Goal: Browse casually: Explore the website without a specific task or goal

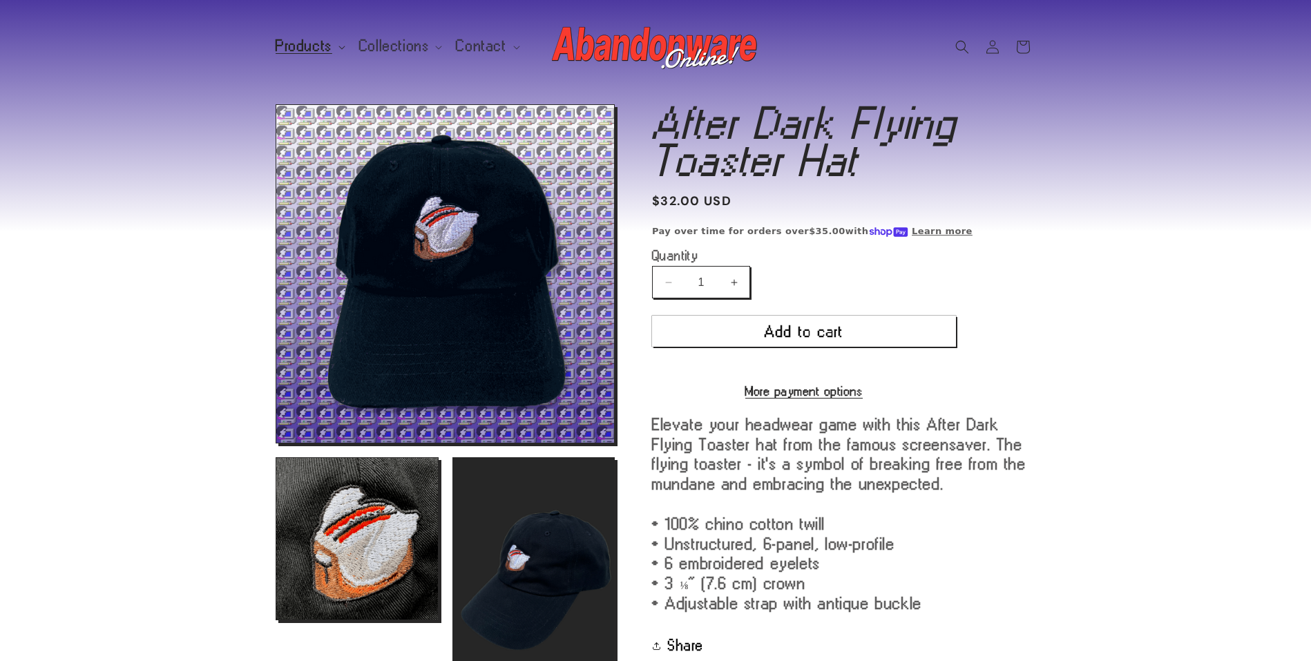
click at [318, 49] on span "Products" at bounding box center [304, 46] width 57 height 12
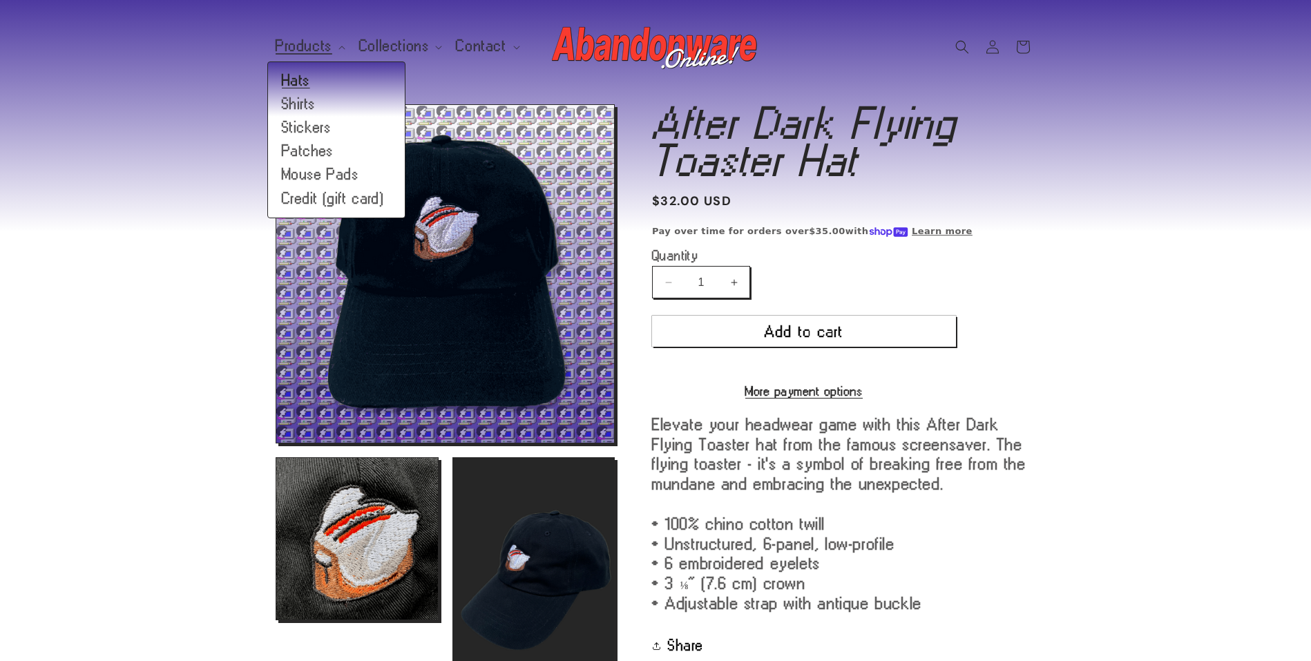
click at [307, 83] on link "Hats" at bounding box center [336, 80] width 137 height 23
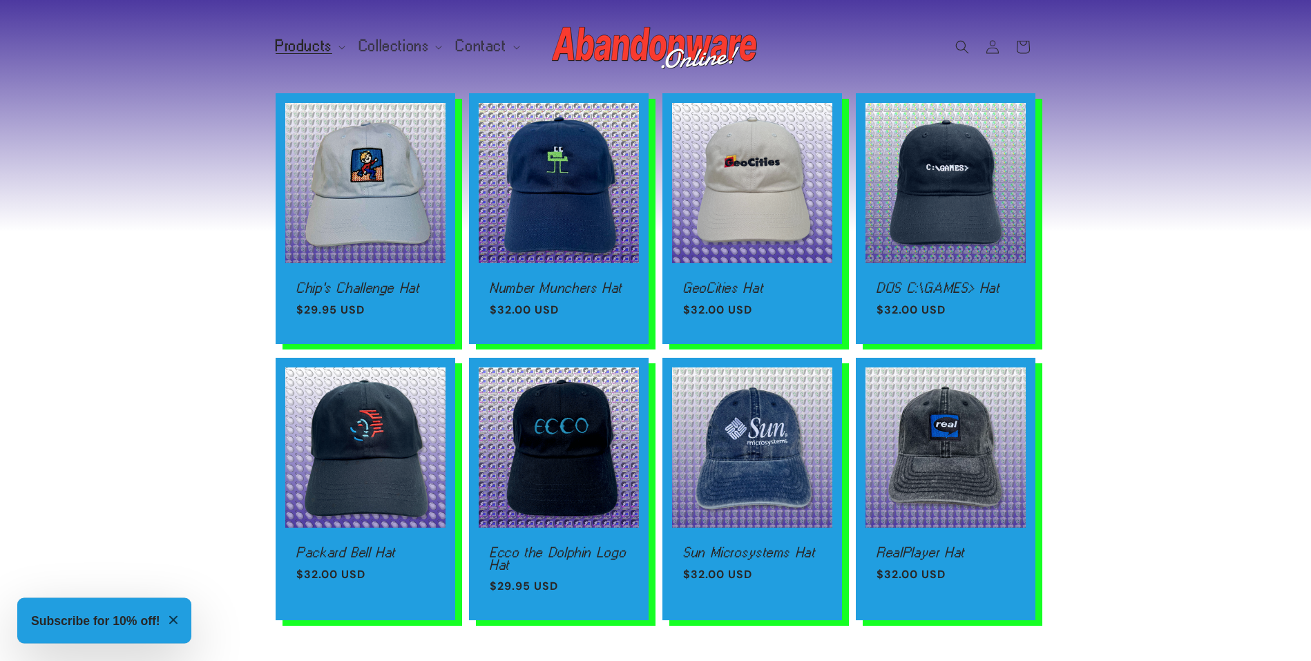
scroll to position [752, 0]
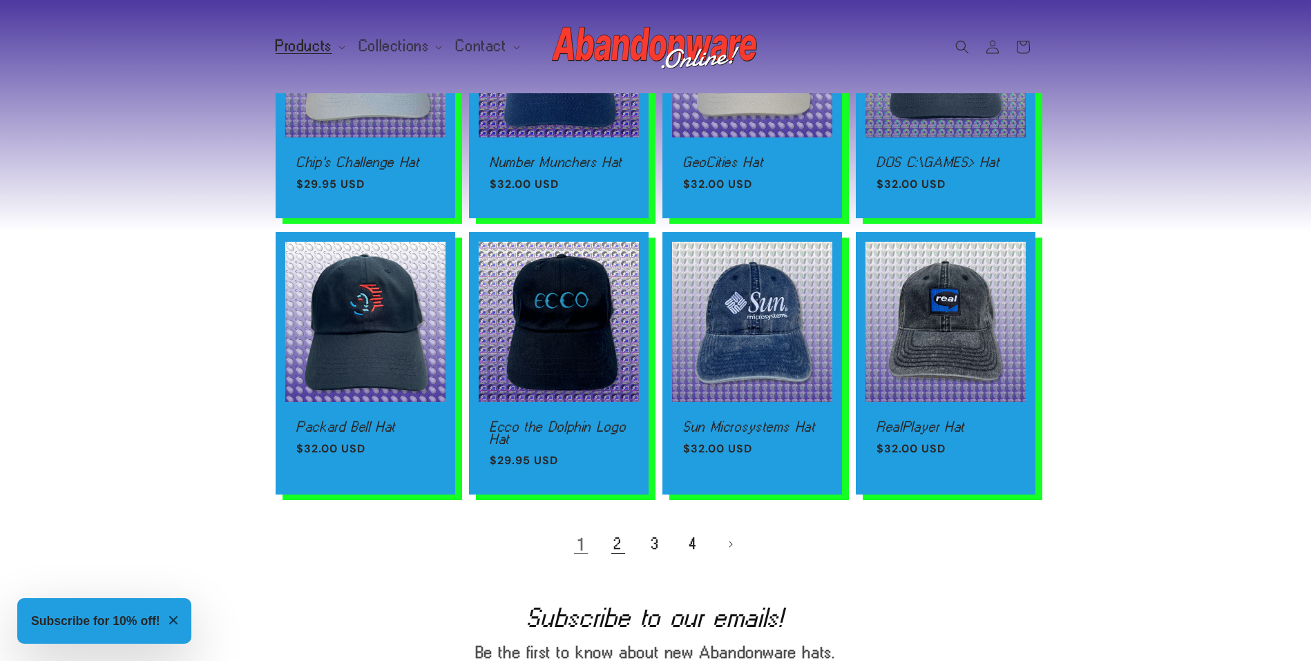
click at [612, 539] on link "2" at bounding box center [618, 544] width 30 height 30
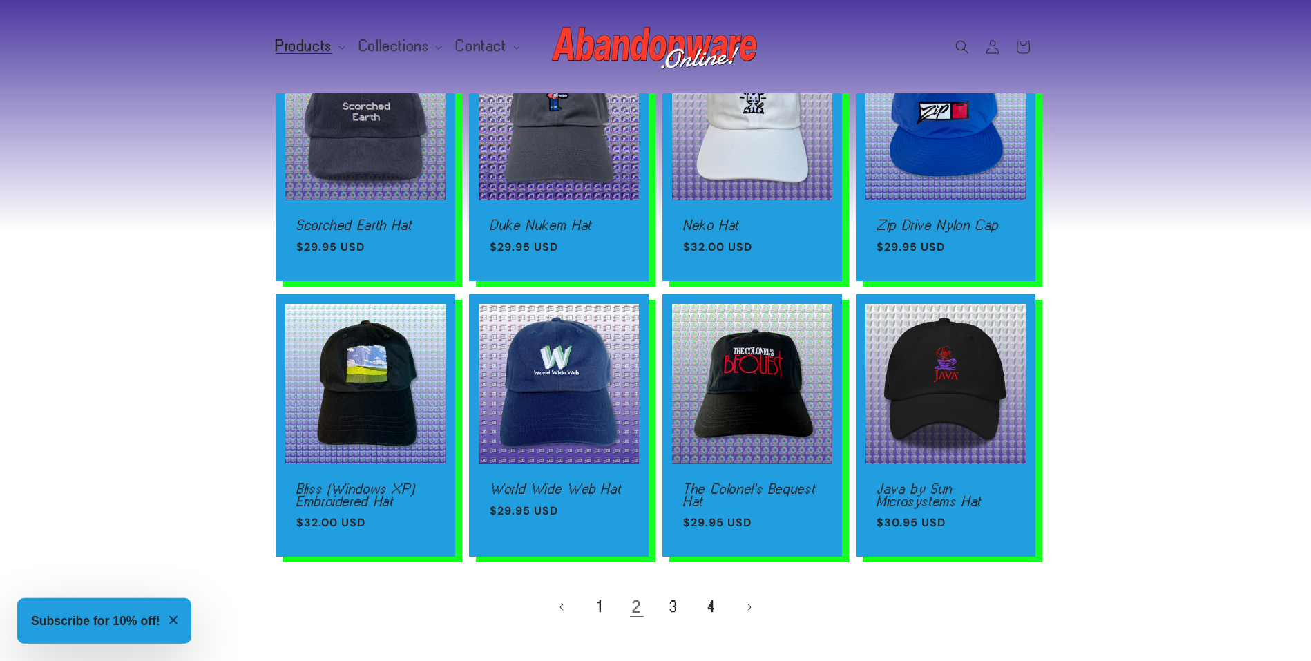
scroll to position [707, 0]
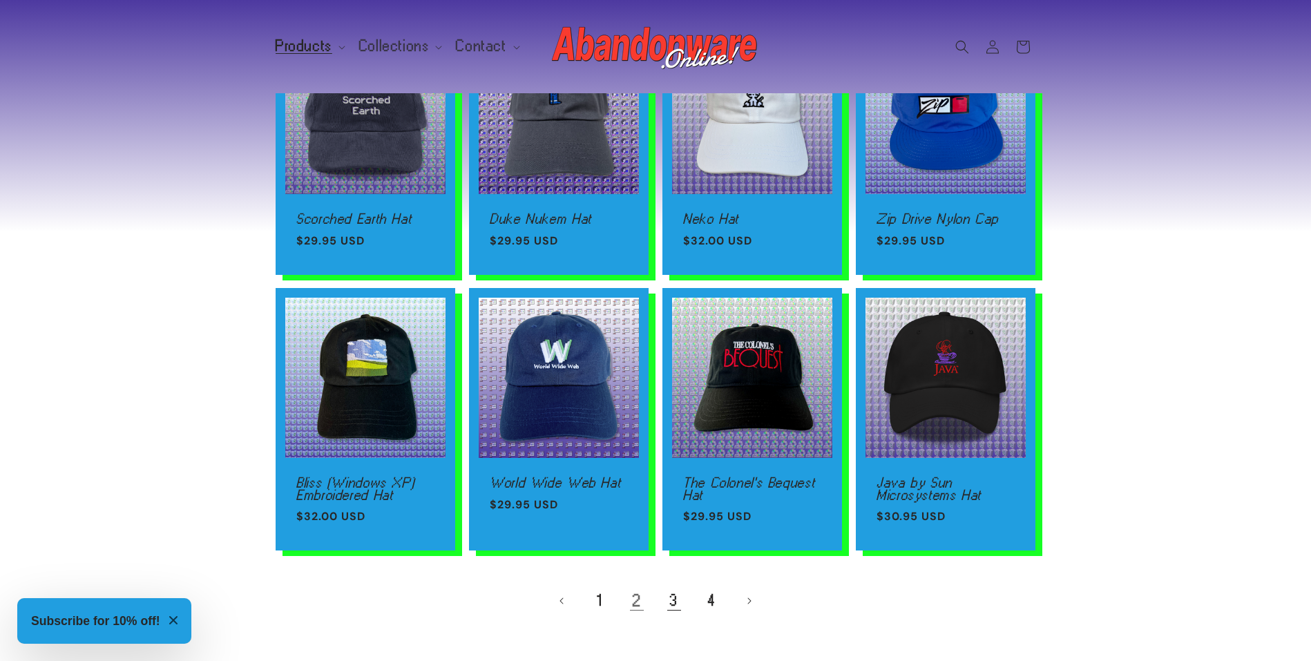
click at [674, 607] on link "3" at bounding box center [674, 601] width 30 height 30
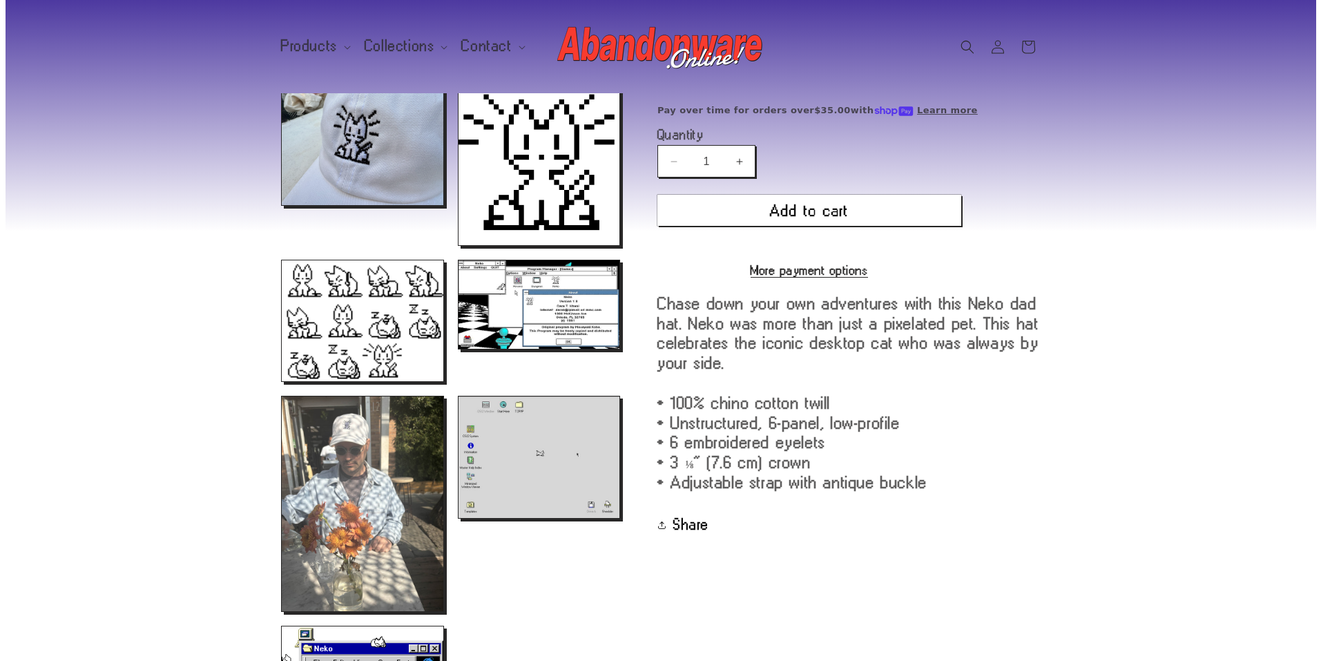
scroll to position [619, 0]
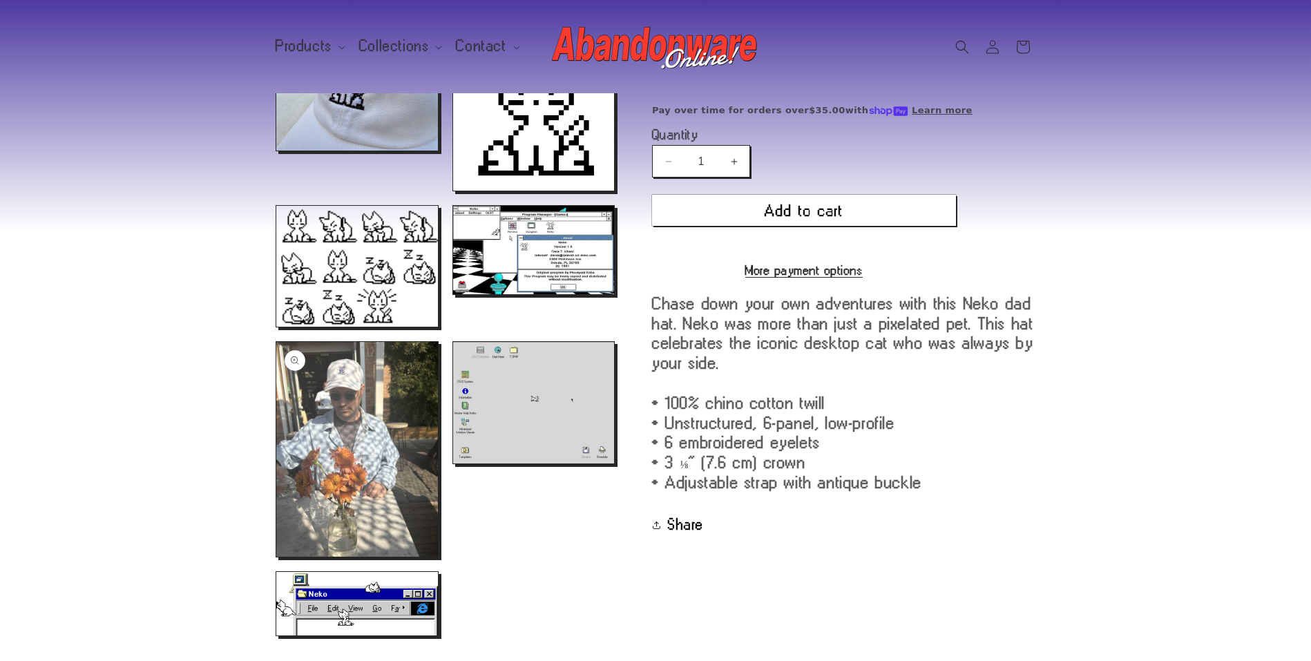
click at [276, 557] on button "Open media 8 in modal" at bounding box center [276, 557] width 0 height 0
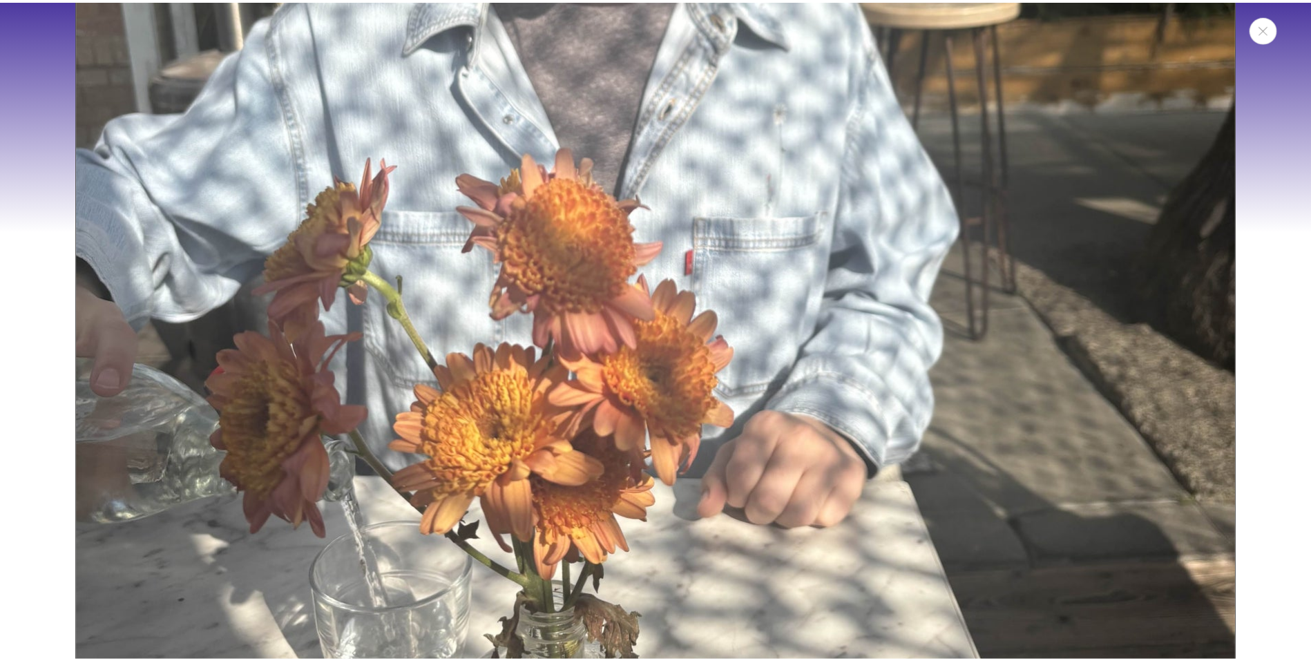
scroll to position [7134, 0]
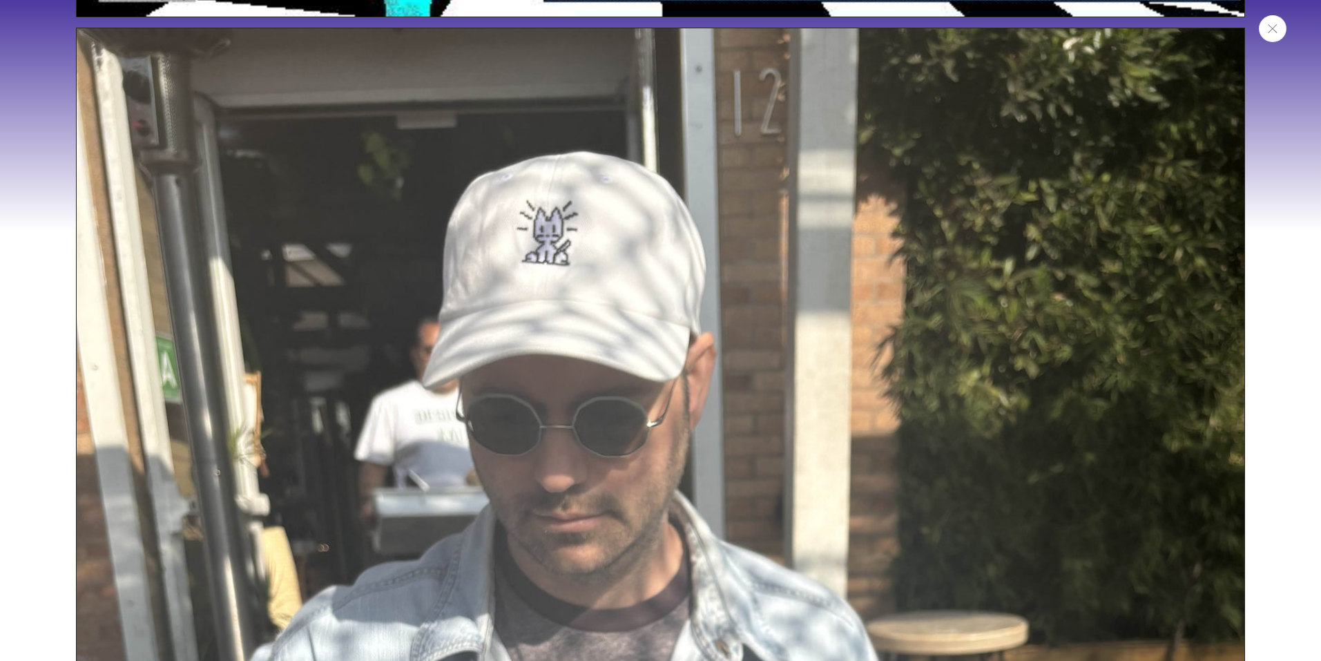
click at [1268, 24] on button "Close" at bounding box center [1273, 28] width 28 height 27
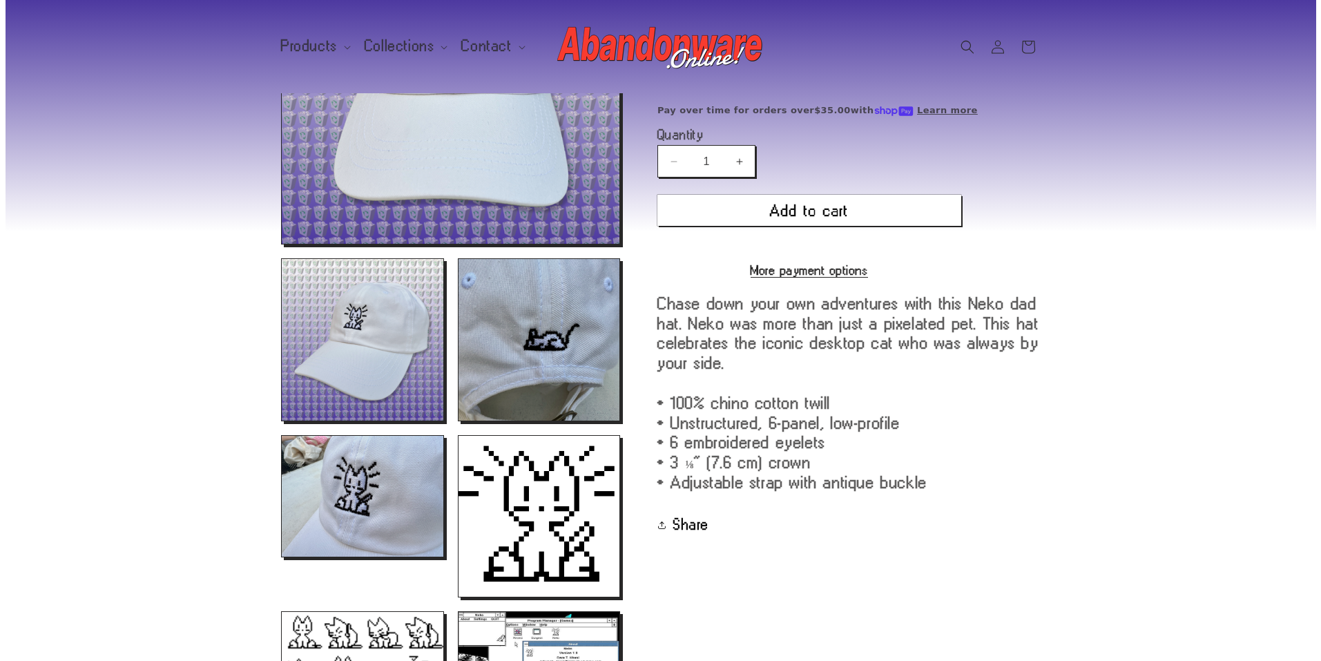
scroll to position [210, 0]
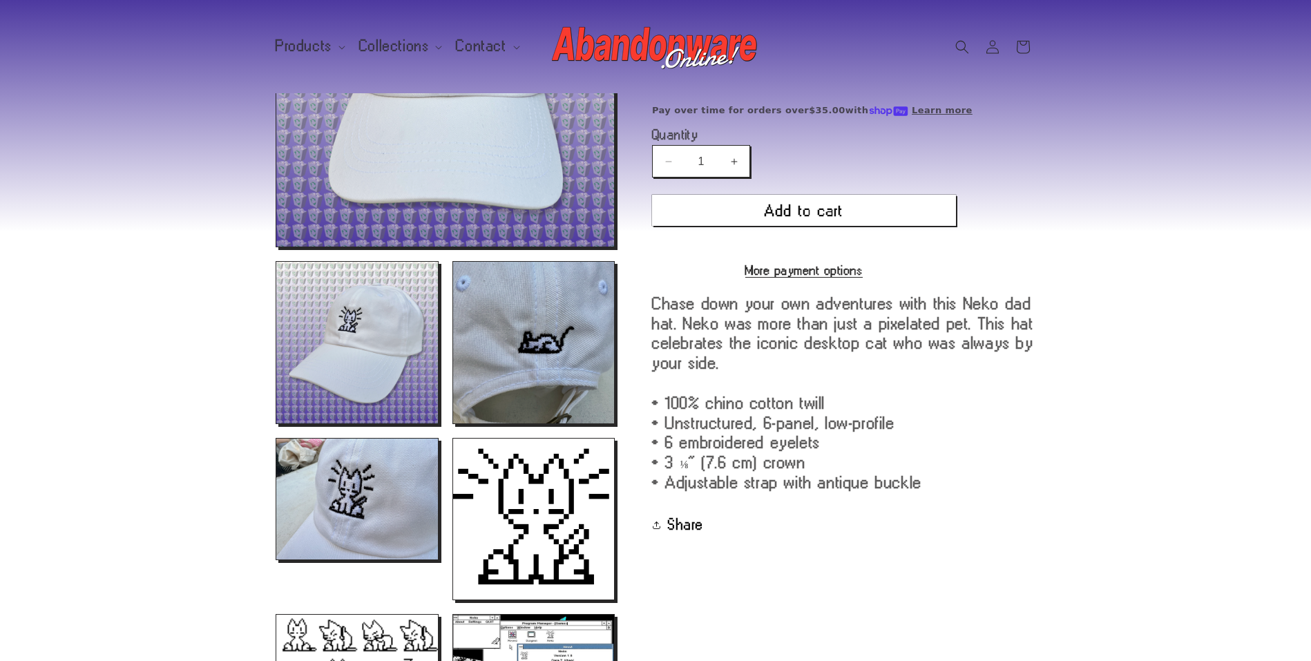
click at [453, 423] on button "Open media 3 in modal" at bounding box center [453, 423] width 0 height 0
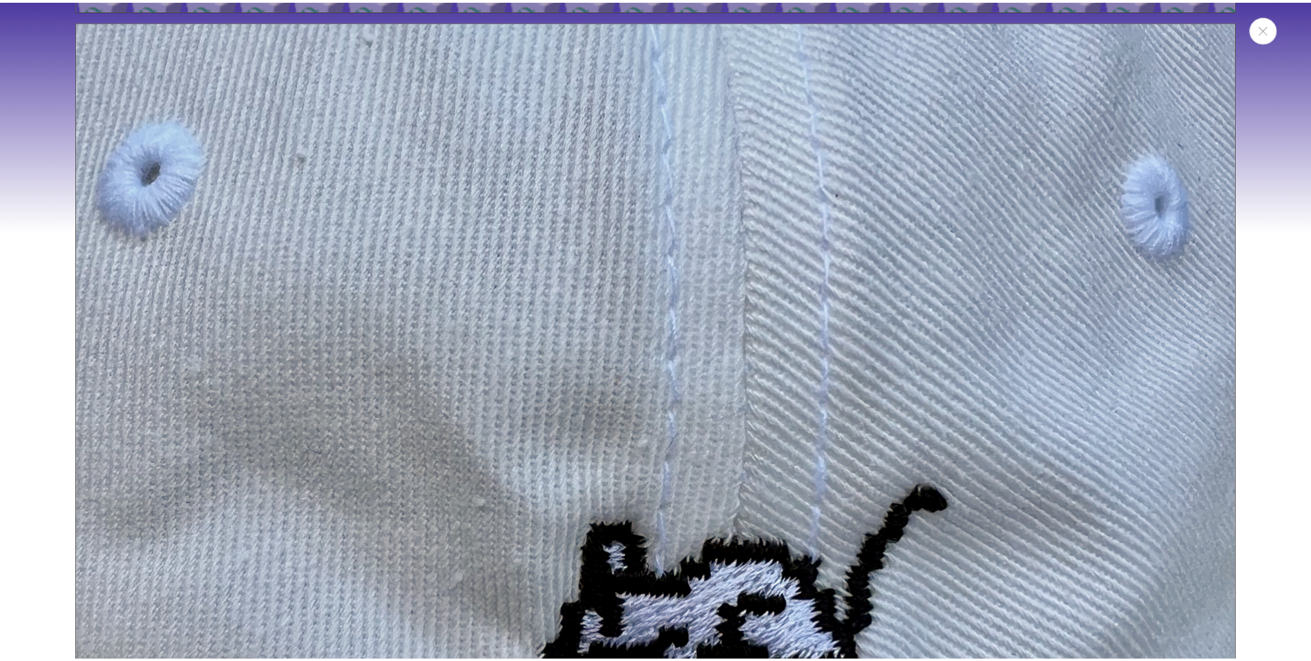
scroll to position [2550, 0]
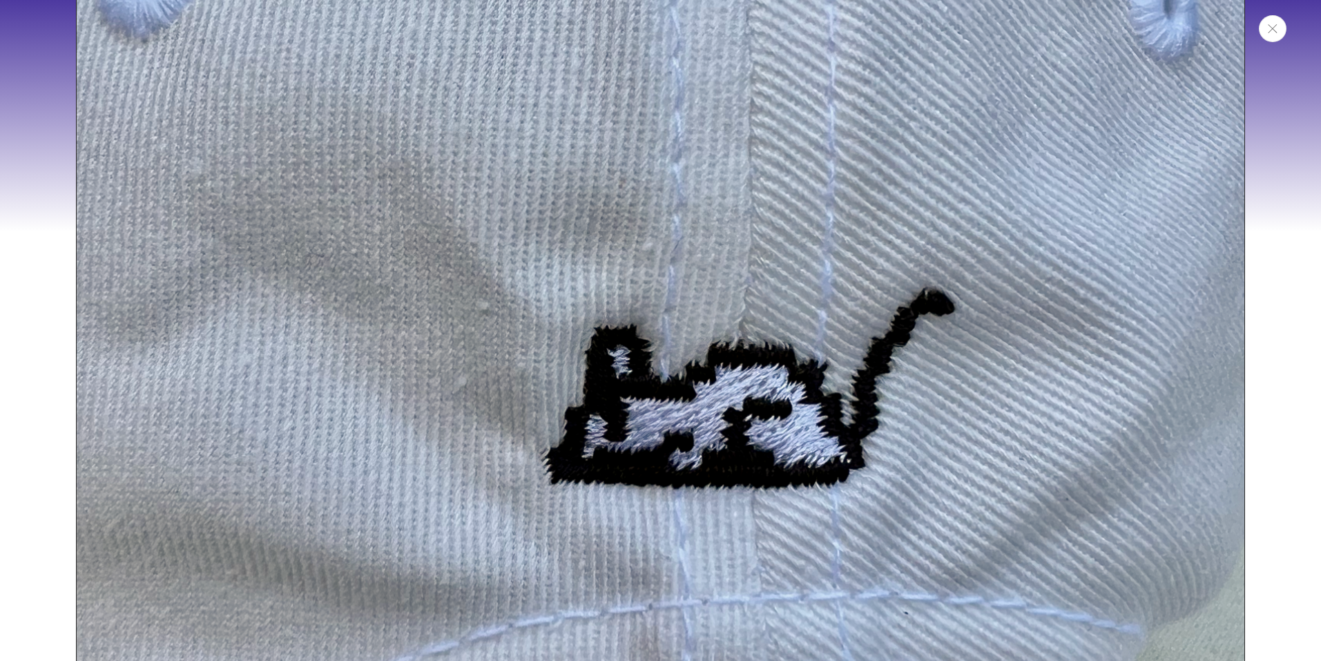
click at [1272, 39] on button "Close" at bounding box center [1273, 28] width 28 height 27
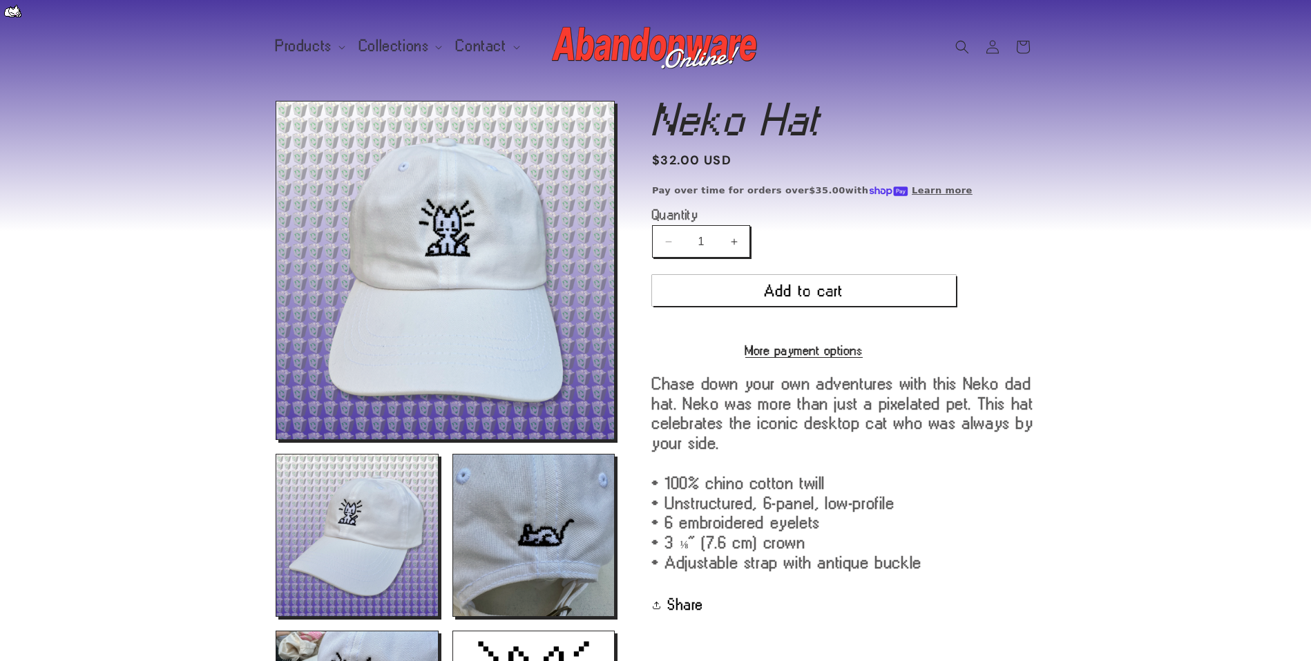
scroll to position [0, 0]
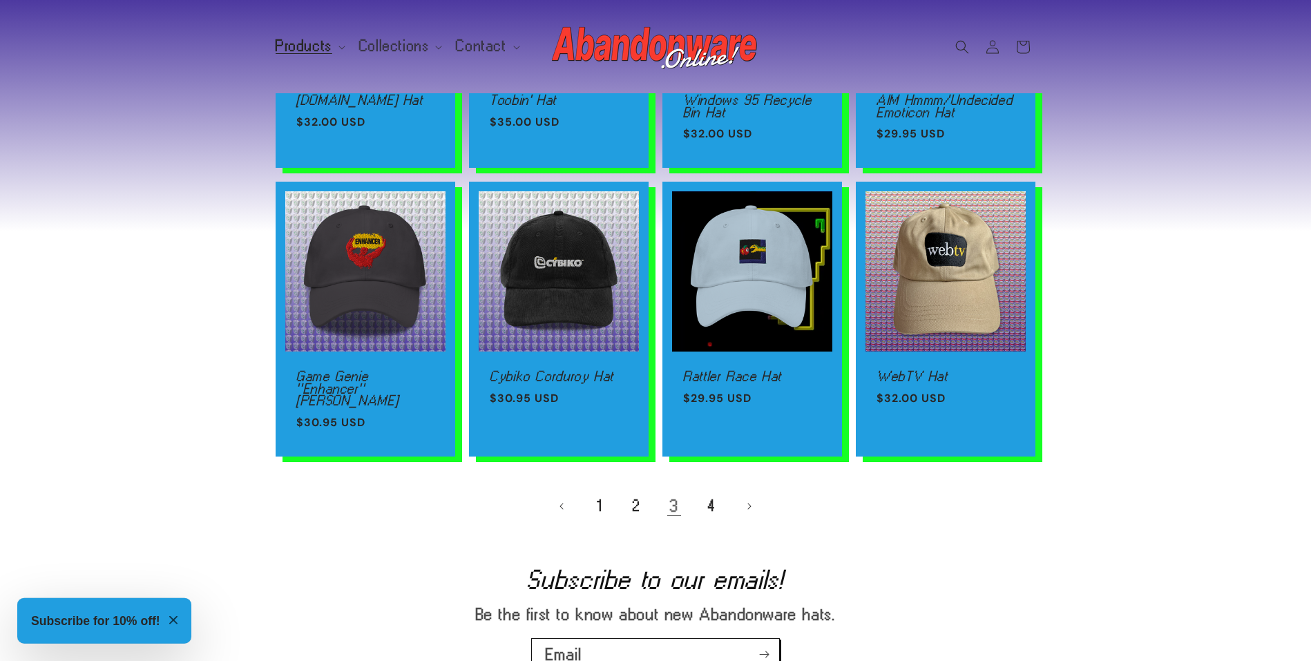
scroll to position [807, 0]
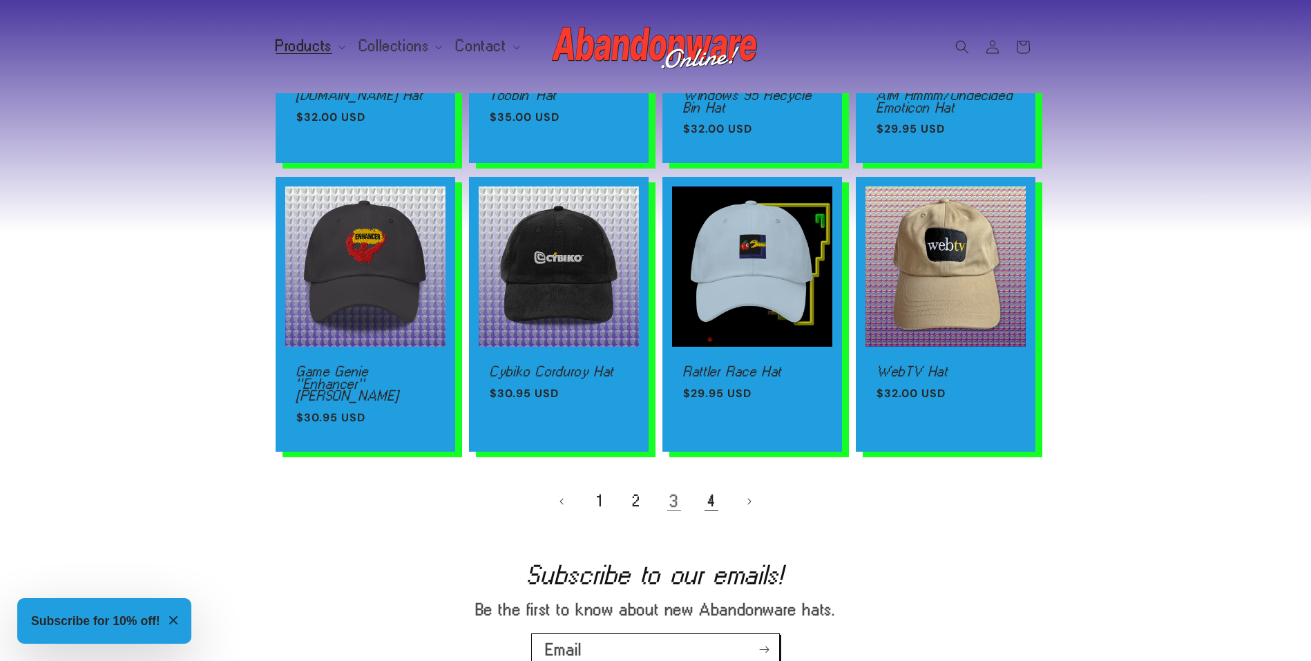
click at [712, 488] on link "4" at bounding box center [711, 501] width 30 height 30
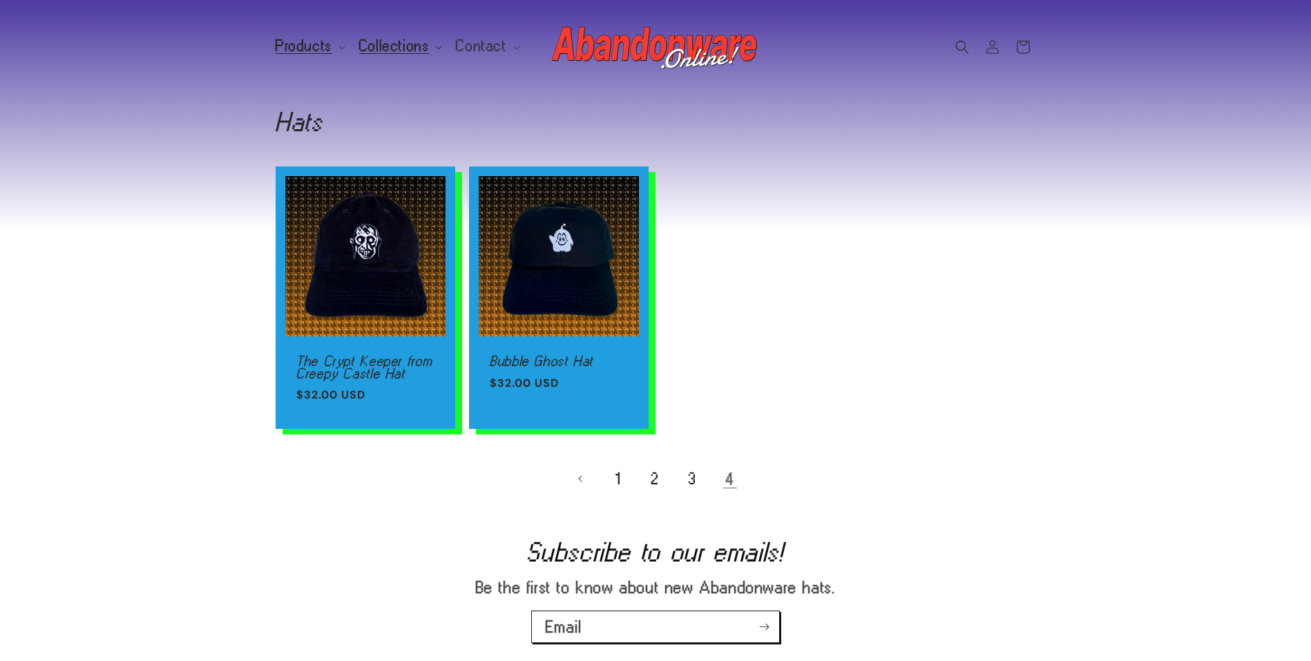
click at [412, 44] on span "Collections" at bounding box center [394, 46] width 70 height 12
click at [312, 44] on span "Products" at bounding box center [304, 46] width 57 height 12
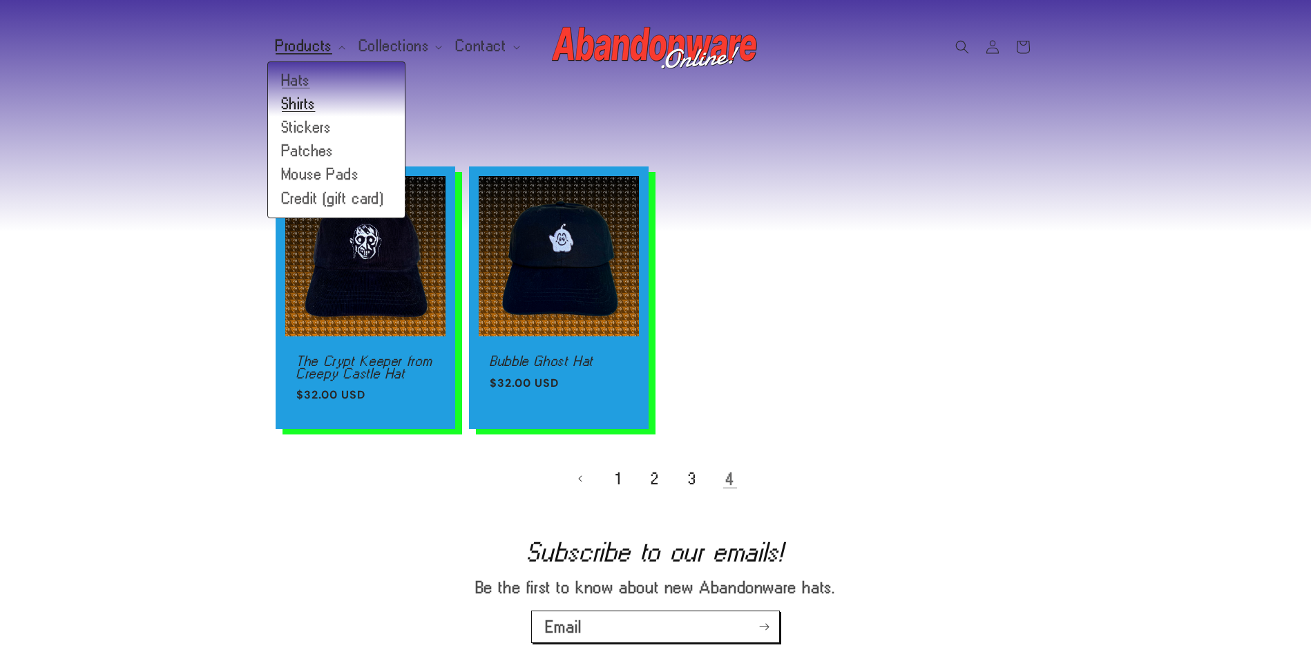
click at [306, 111] on link "Shirts" at bounding box center [336, 104] width 137 height 23
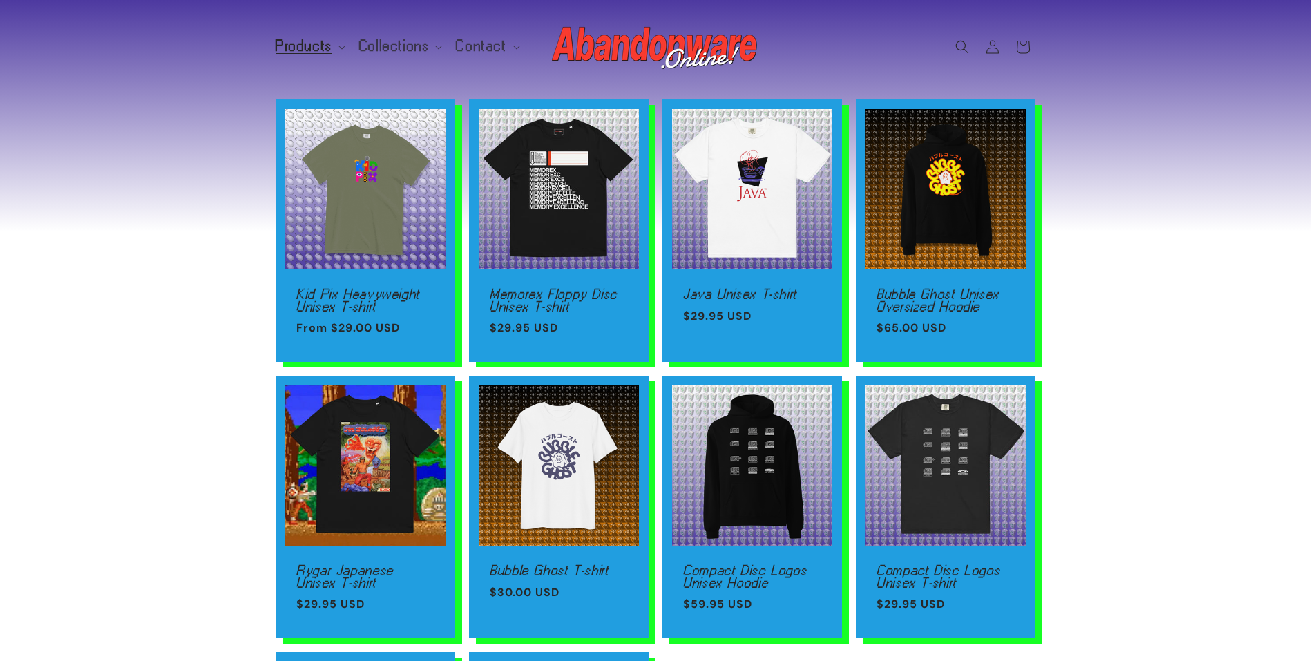
scroll to position [420, 0]
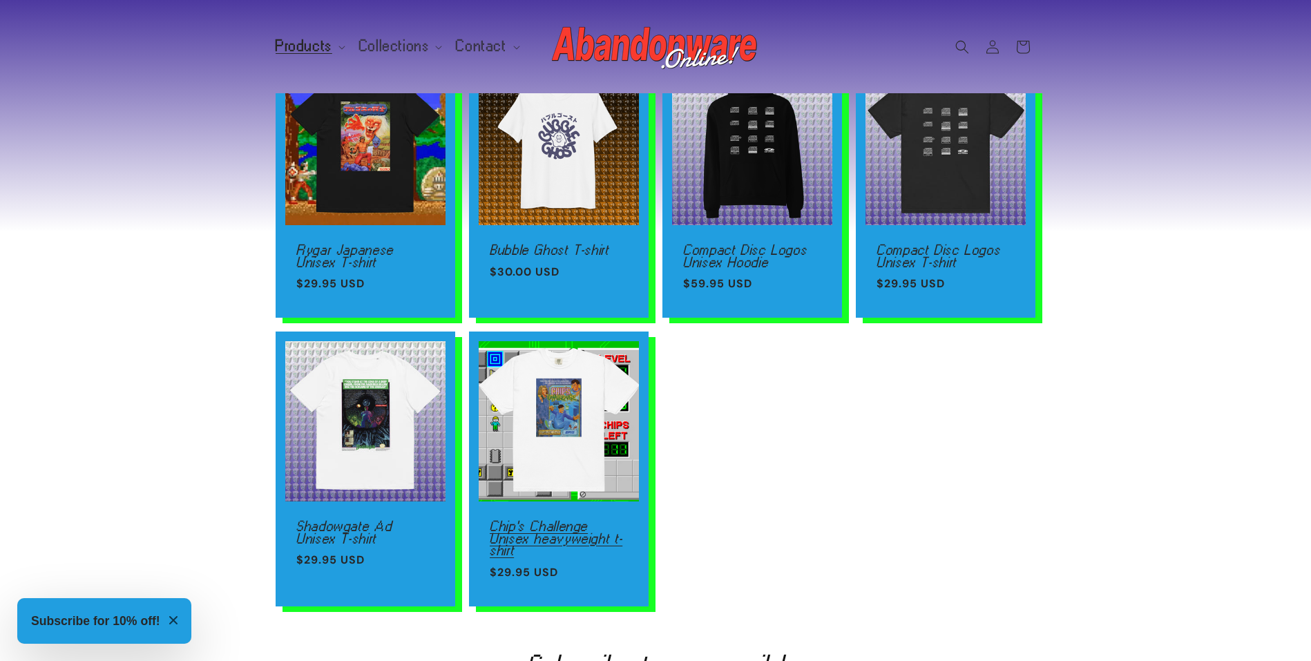
click at [595, 520] on link "Chip's Challenge Unisex heavyweight t-shirt" at bounding box center [559, 538] width 138 height 37
click at [414, 52] on span "Collections" at bounding box center [394, 46] width 70 height 12
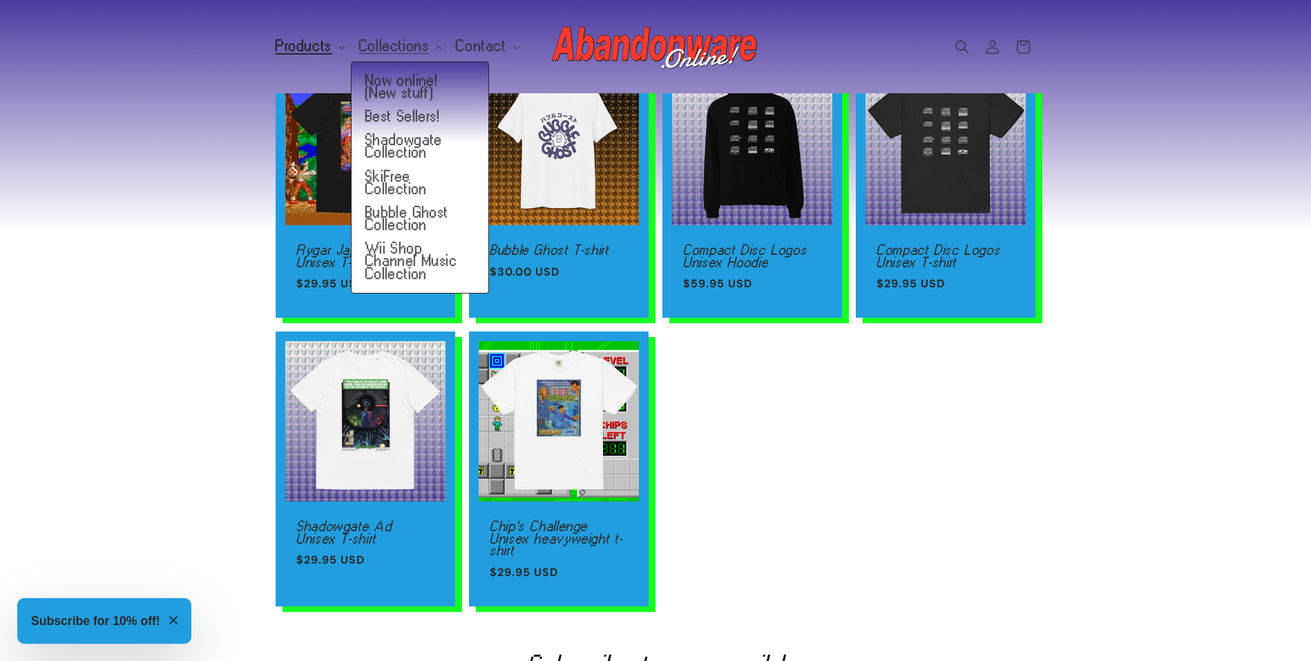
click at [312, 48] on span "Products" at bounding box center [304, 46] width 57 height 12
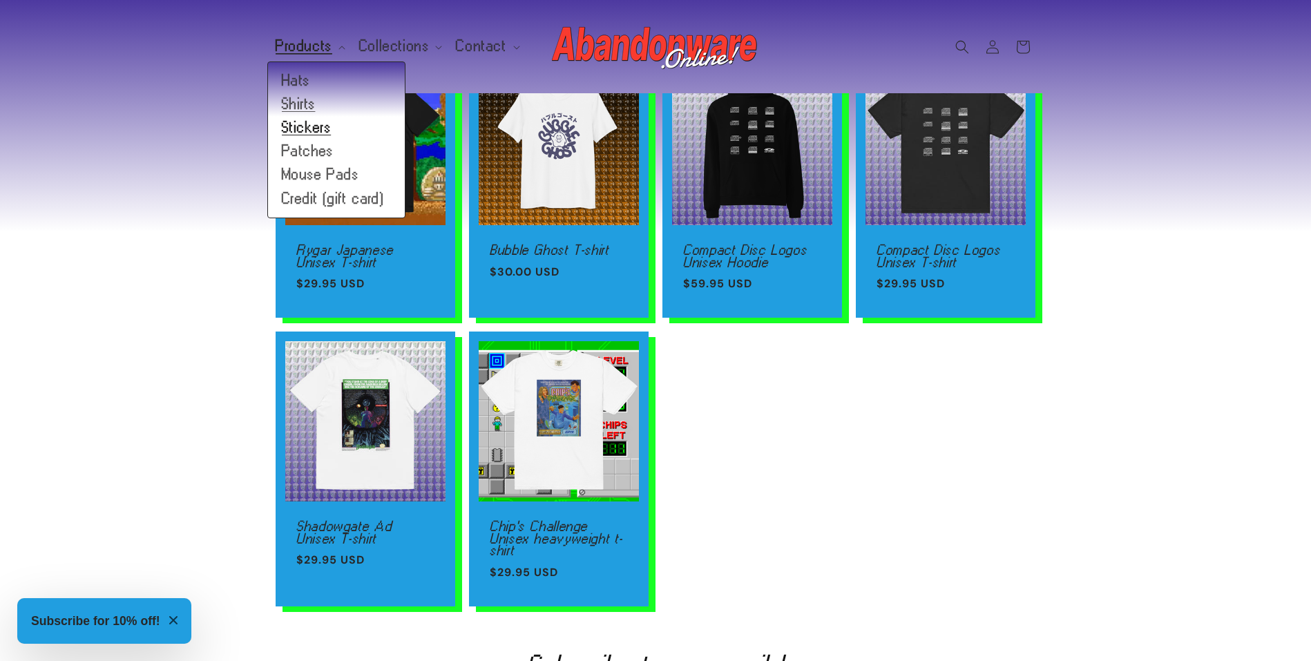
click at [301, 128] on link "Stickers" at bounding box center [336, 127] width 137 height 23
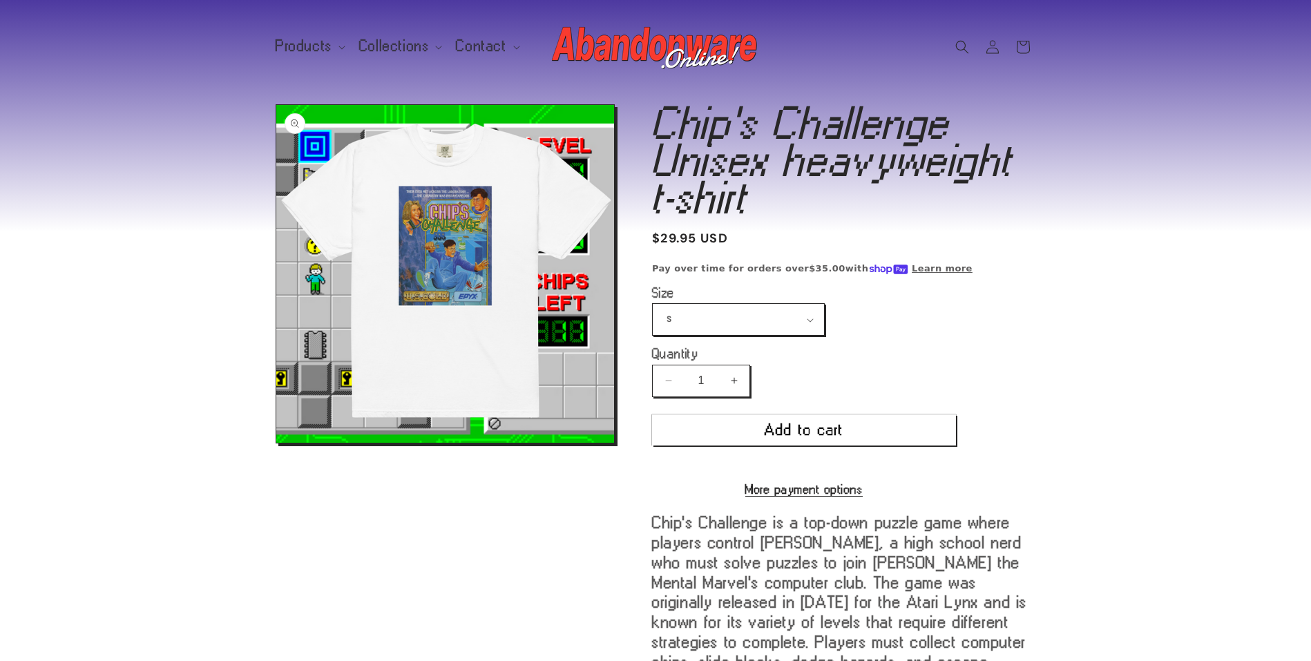
click at [276, 443] on button "Open media 1 in modal" at bounding box center [276, 443] width 0 height 0
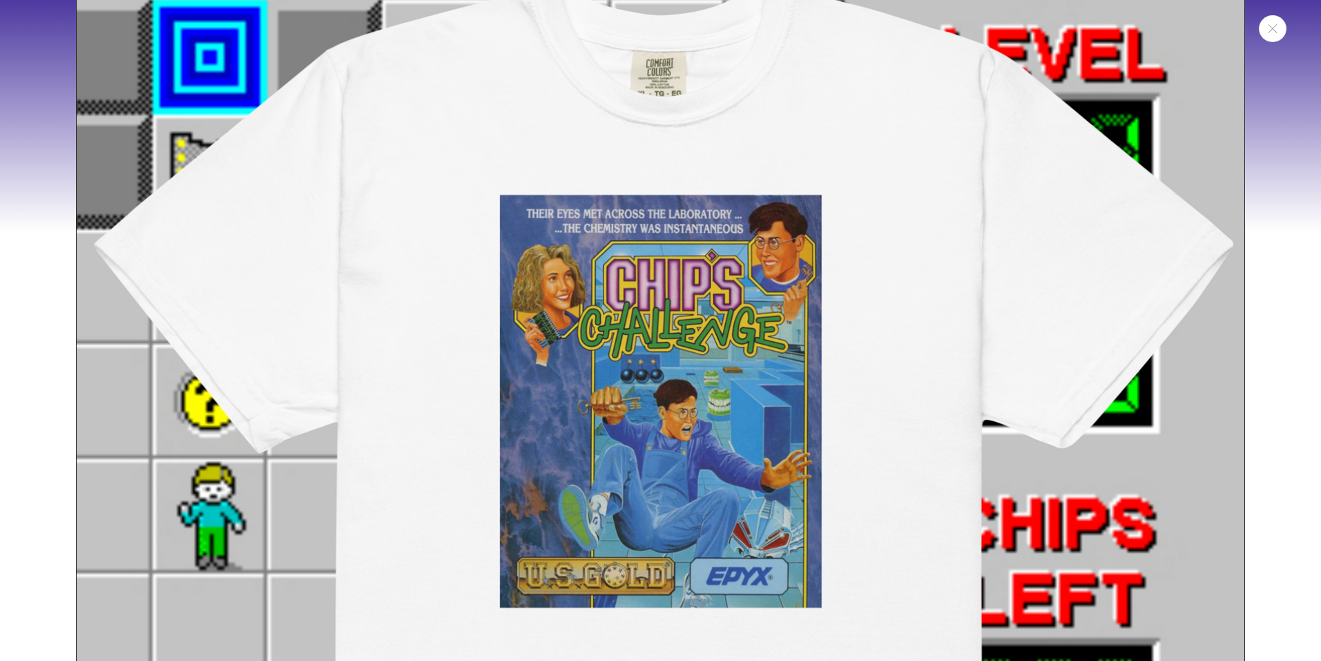
scroll to position [19, 0]
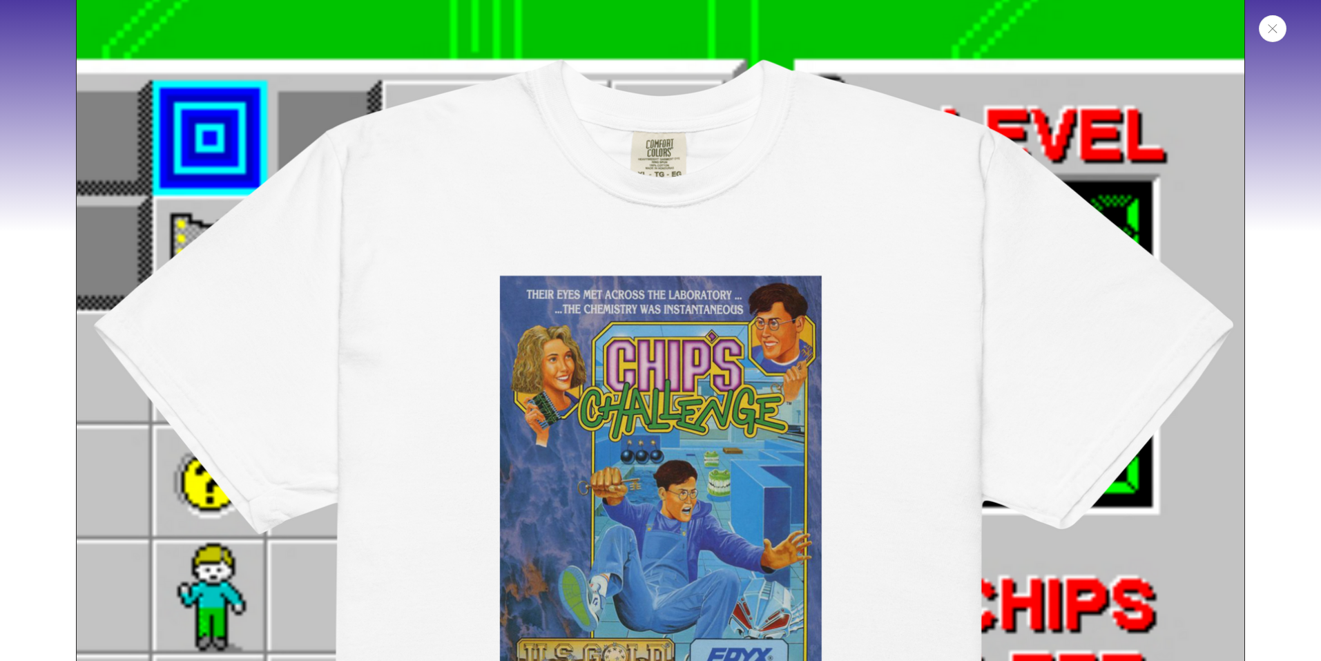
click at [1274, 32] on icon "Close" at bounding box center [1273, 28] width 10 height 9
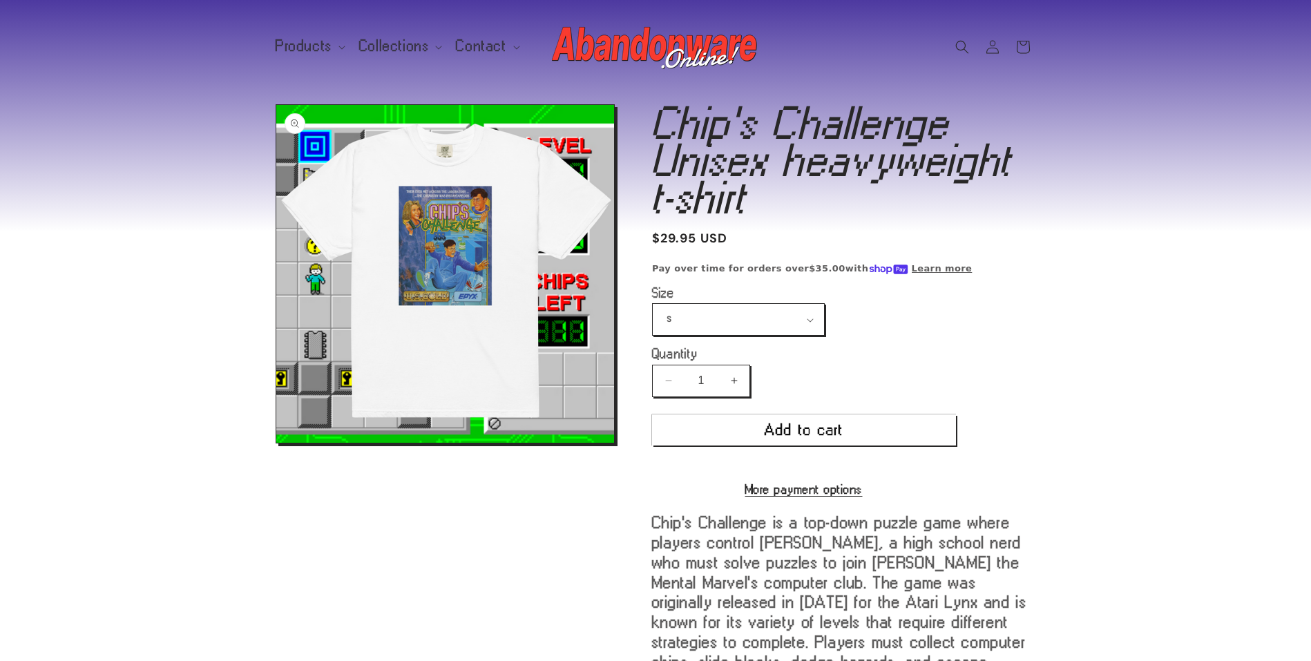
click at [276, 443] on button "Open media 1 in modal" at bounding box center [276, 443] width 0 height 0
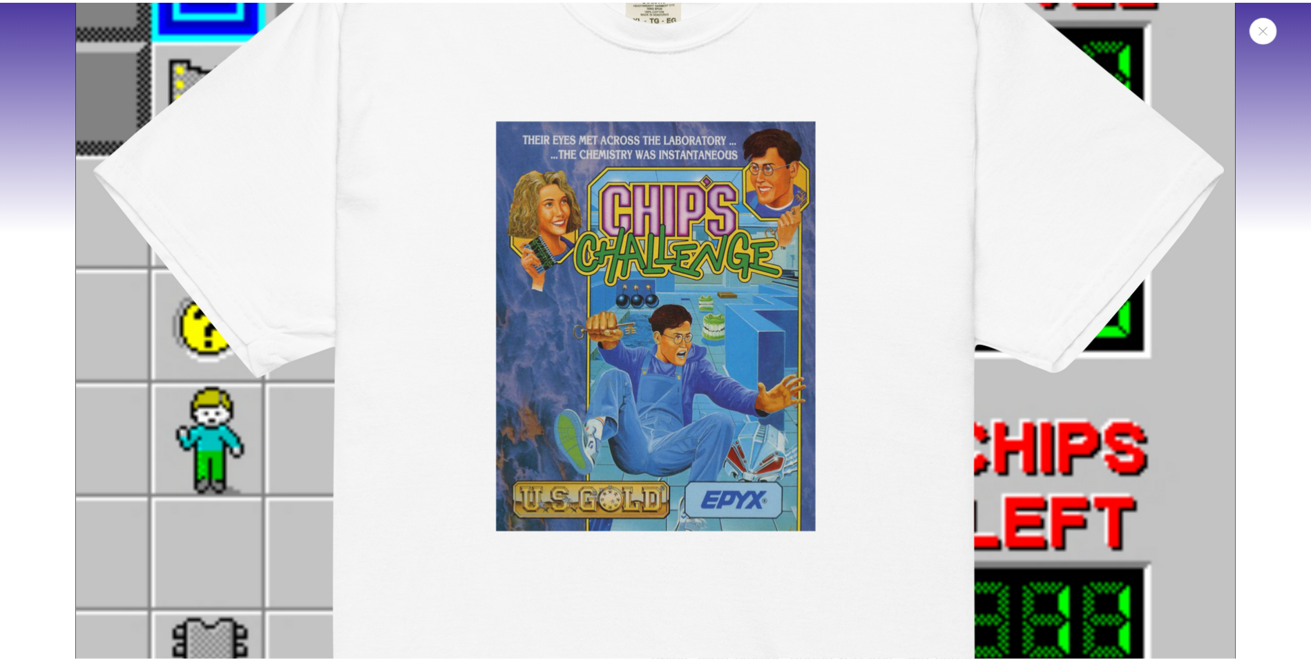
scroll to position [122, 0]
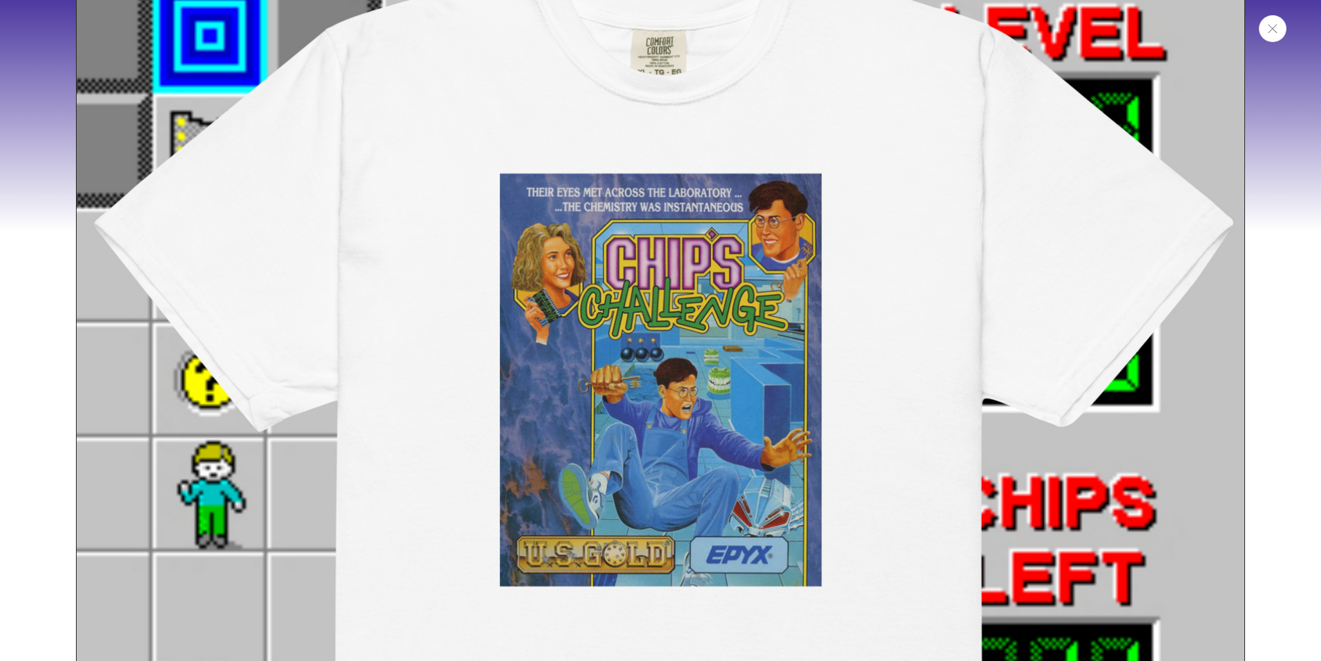
click at [1268, 34] on button "Close" at bounding box center [1273, 28] width 28 height 27
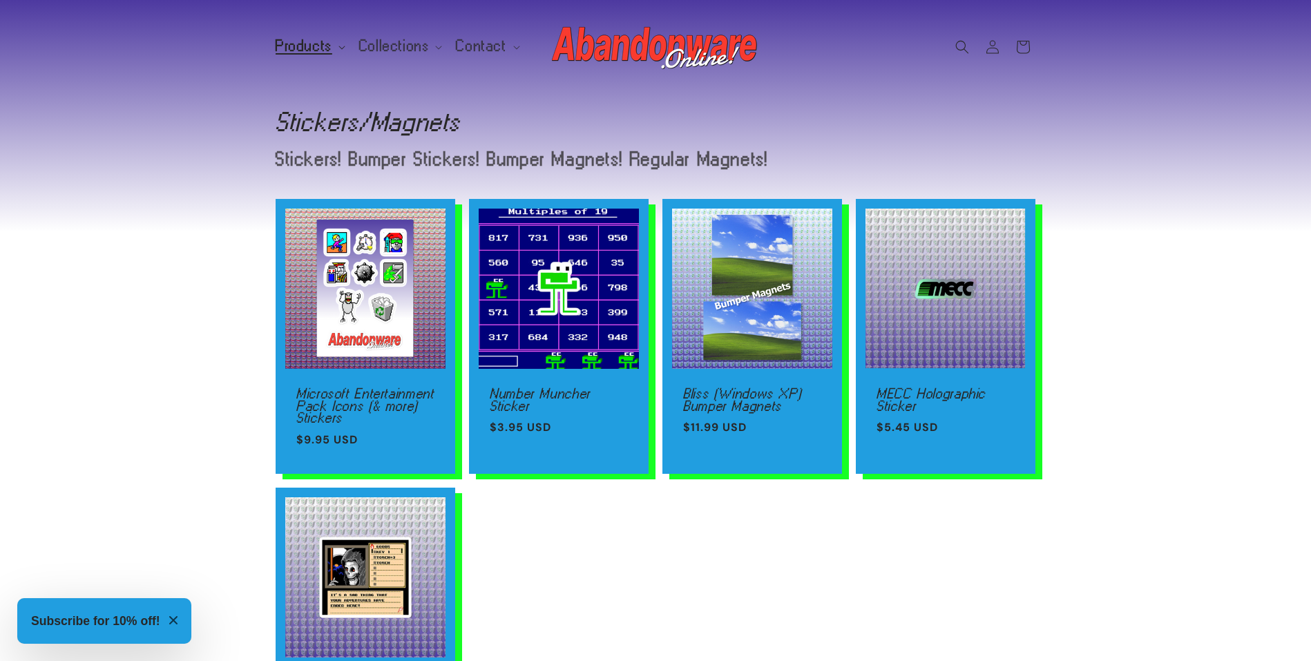
click at [292, 40] on span "Products" at bounding box center [304, 46] width 57 height 12
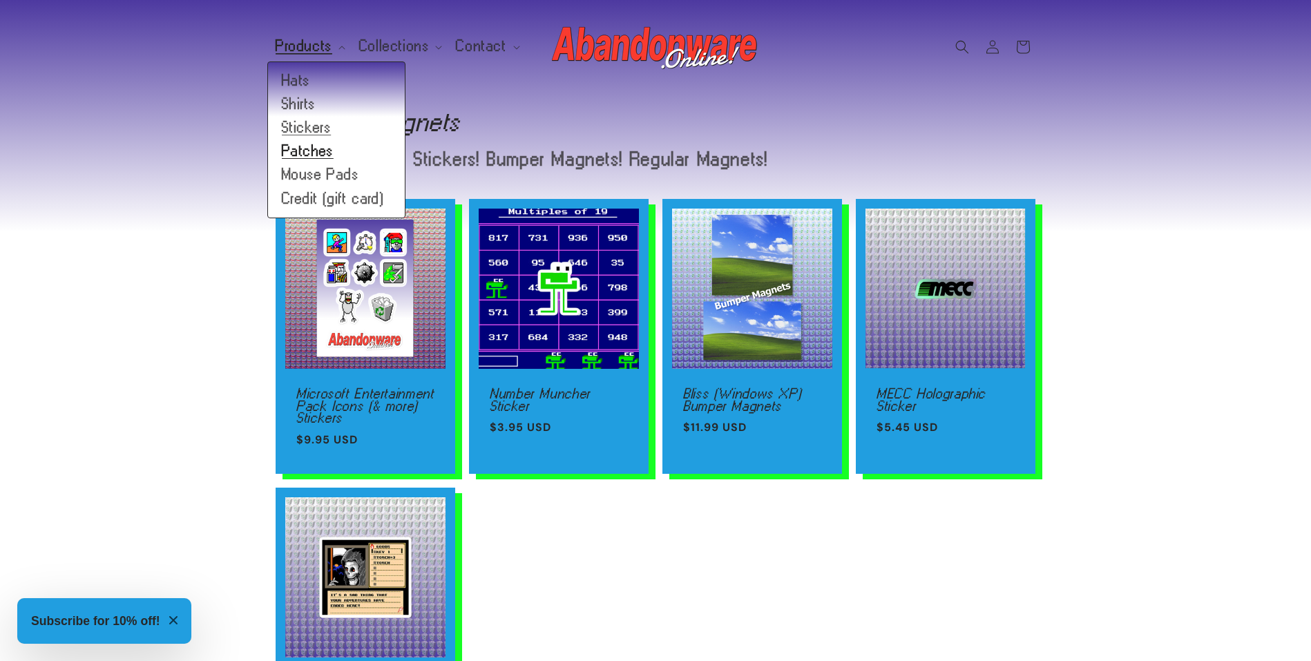
click at [298, 148] on link "Patches" at bounding box center [336, 151] width 137 height 23
